Goal: Transaction & Acquisition: Purchase product/service

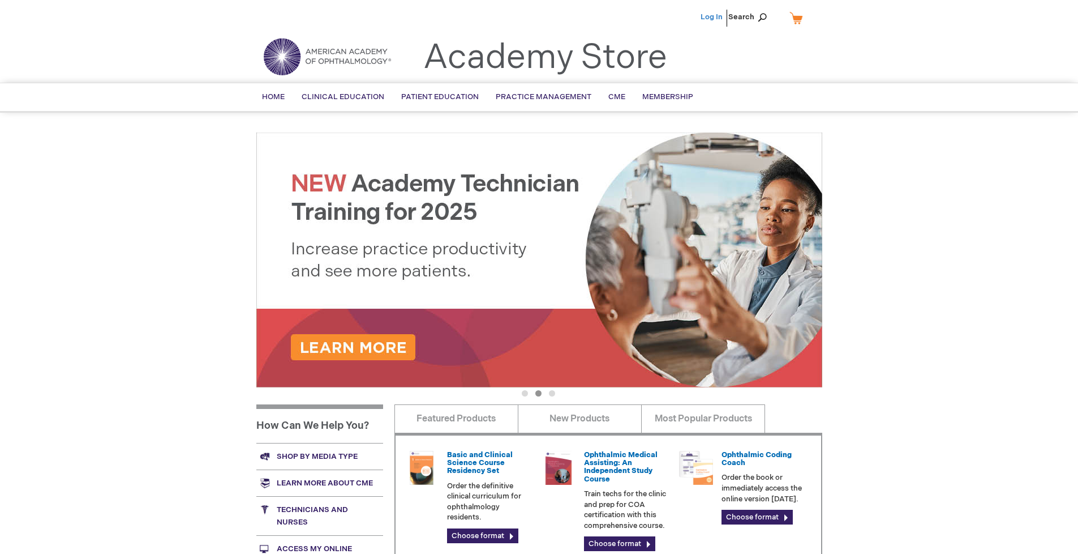
click at [713, 17] on link "Log In" at bounding box center [712, 16] width 22 height 9
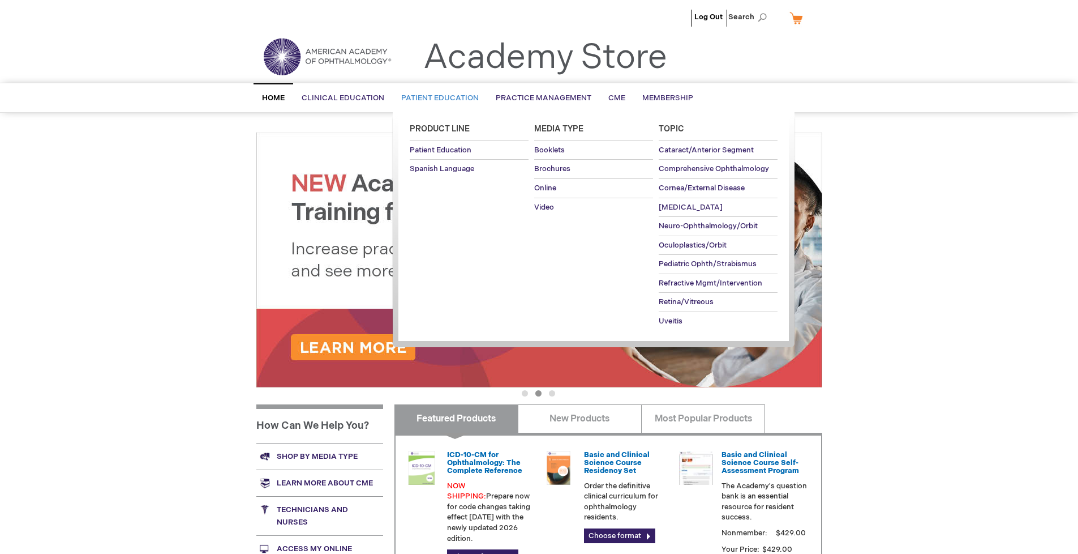
click at [437, 98] on span "Patient Education" at bounding box center [440, 97] width 78 height 9
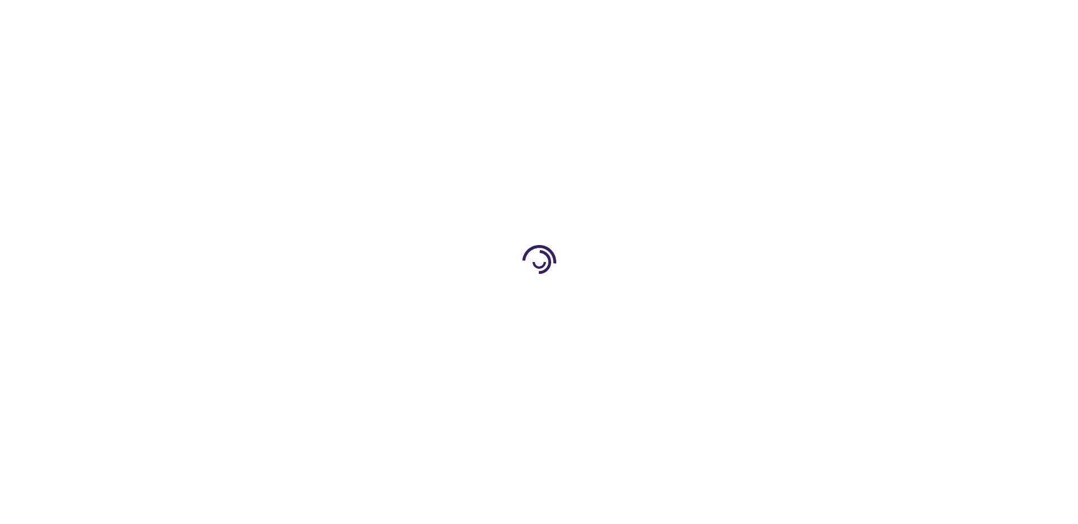
click at [714, 307] on span "Add to Cart" at bounding box center [708, 306] width 46 height 11
